Goal: Task Accomplishment & Management: Manage account settings

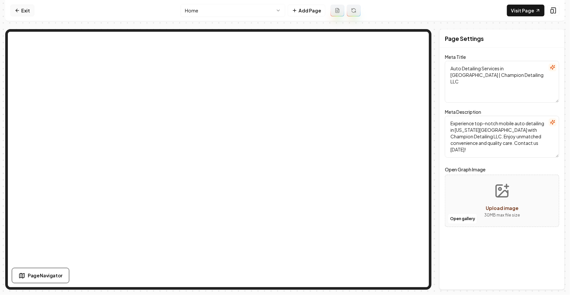
click at [16, 8] on icon at bounding box center [17, 10] width 5 height 5
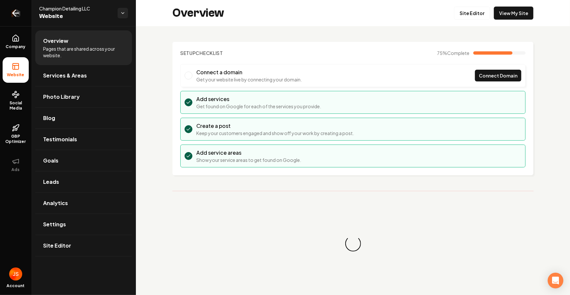
click at [3, 8] on link "Return to dashboard" at bounding box center [15, 13] width 31 height 26
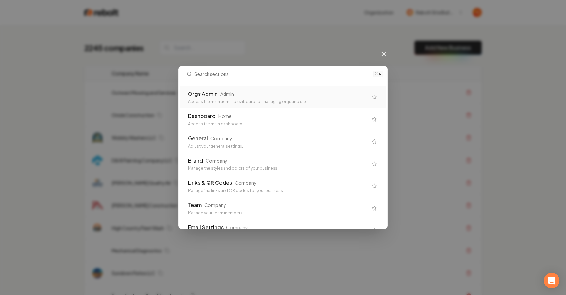
click at [284, 95] on div "Orgs Admin Admin" at bounding box center [278, 94] width 180 height 8
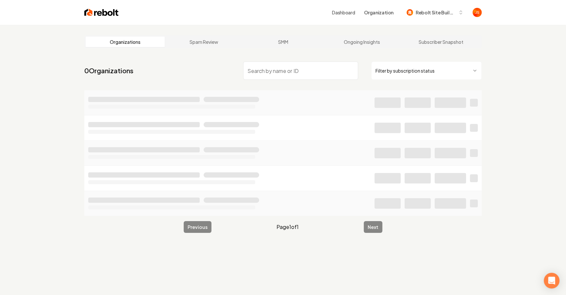
click at [399, 76] on html "Dashboard Organization Rebolt Site Builder Organizations Spam Review SMM Ongoin…" at bounding box center [283, 147] width 566 height 295
click at [295, 73] on input "search" at bounding box center [300, 70] width 115 height 18
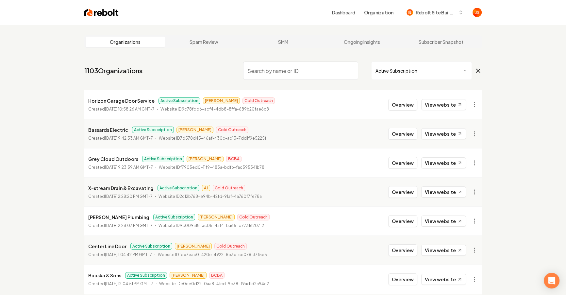
type input "G"
type input "f"
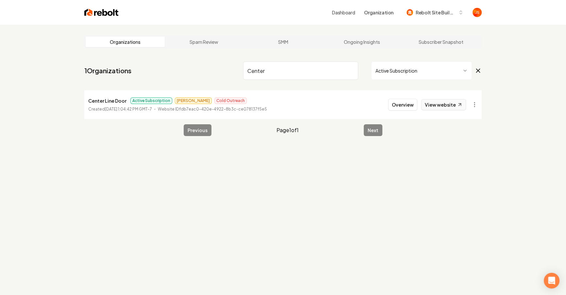
type input "Center"
click at [445, 105] on link "View website" at bounding box center [443, 104] width 45 height 11
